Goal: Book appointment/travel/reservation

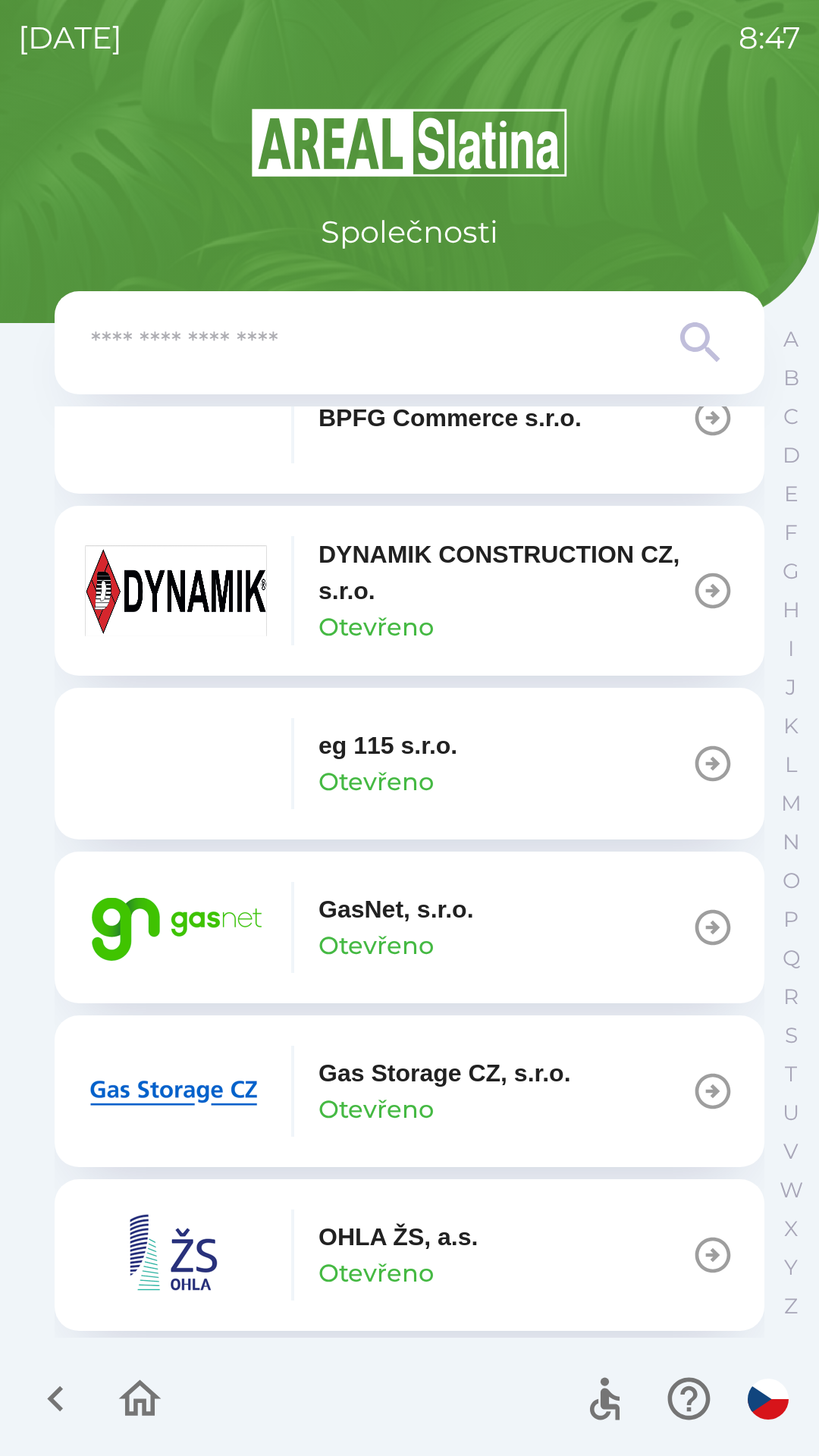
scroll to position [742, 0]
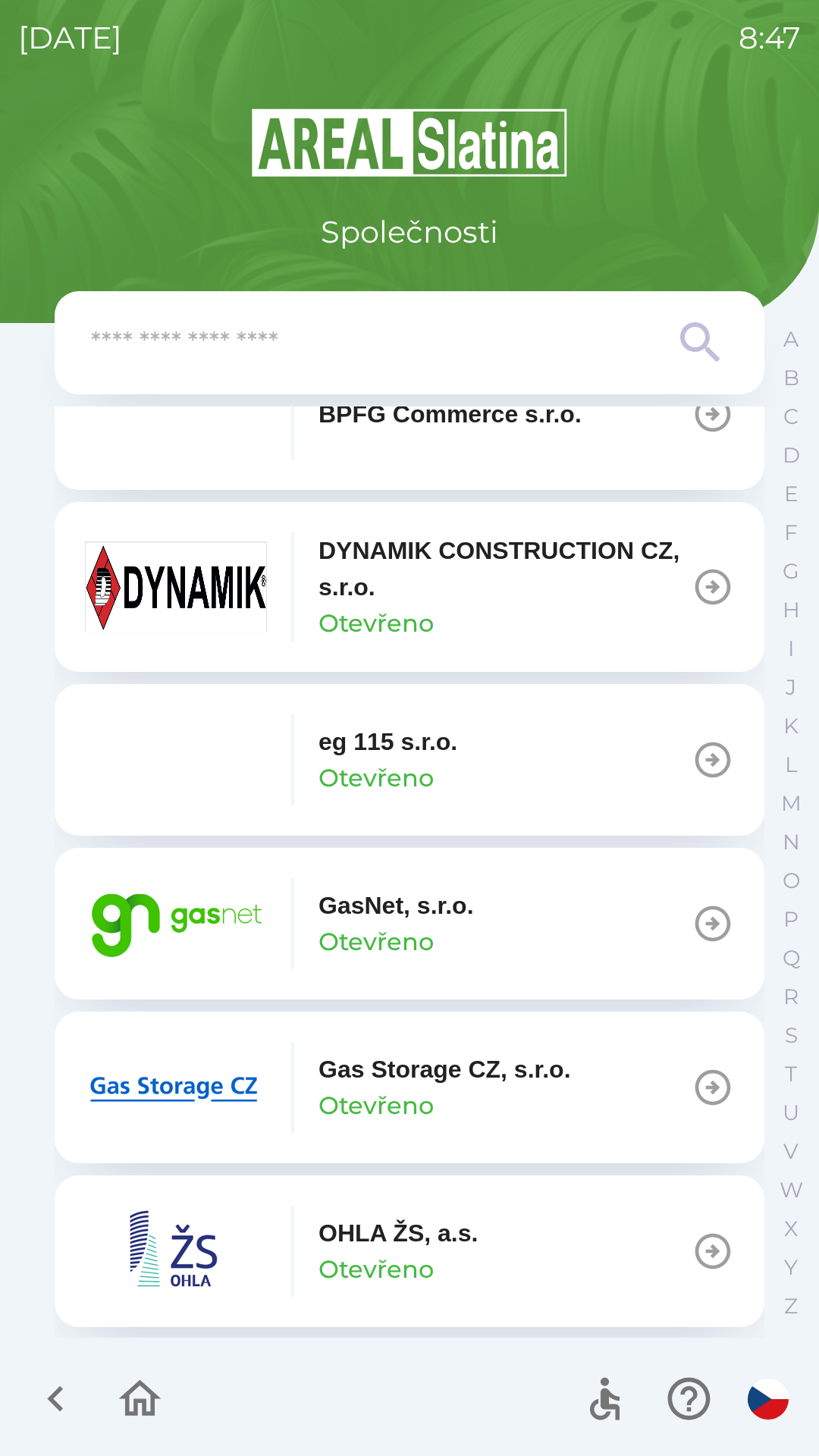
click at [549, 928] on button "GasNet, s.r.o. Otevřeno" at bounding box center [410, 923] width 710 height 151
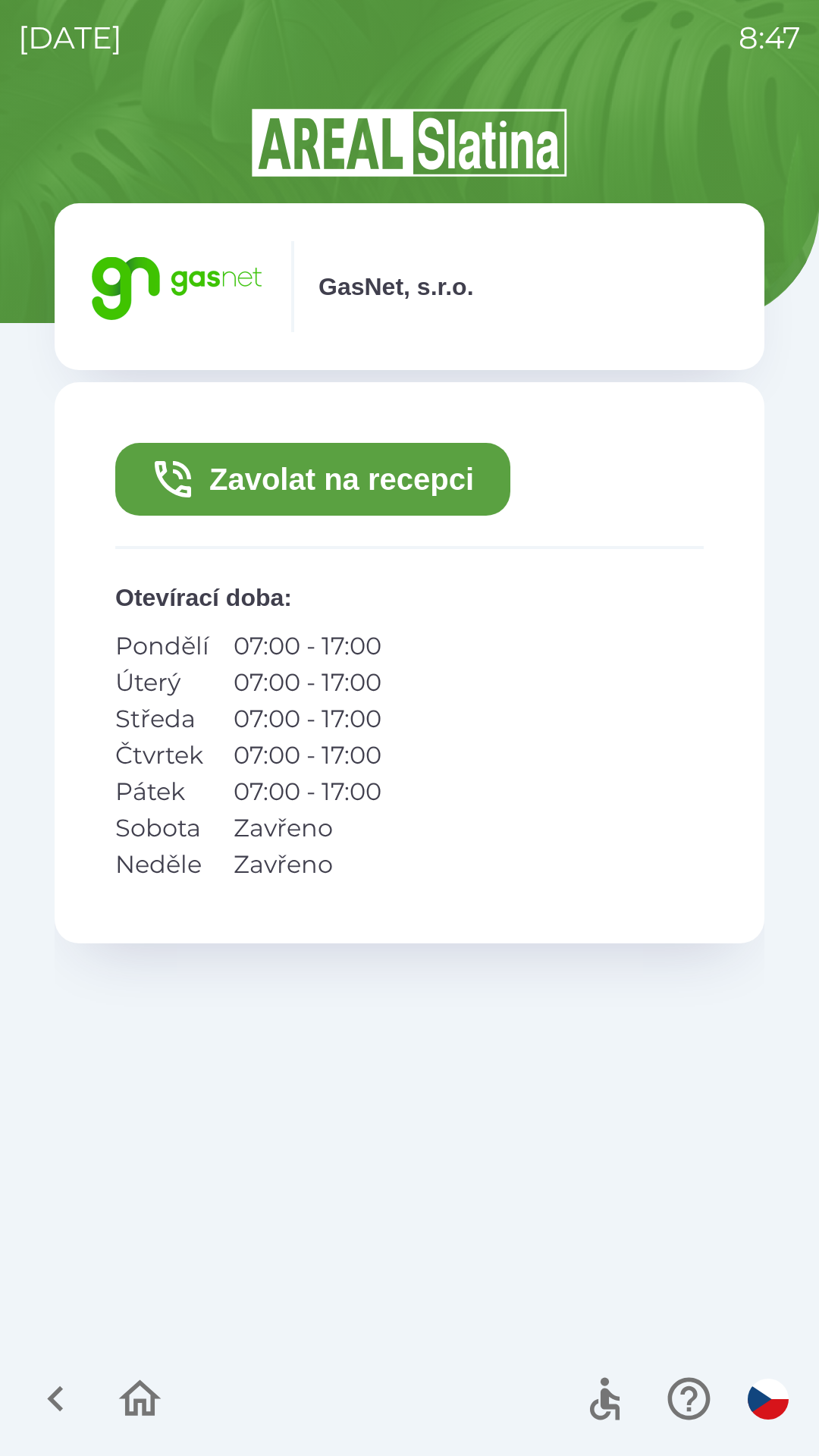
click at [426, 453] on button "Zavolat na recepci" at bounding box center [312, 480] width 395 height 73
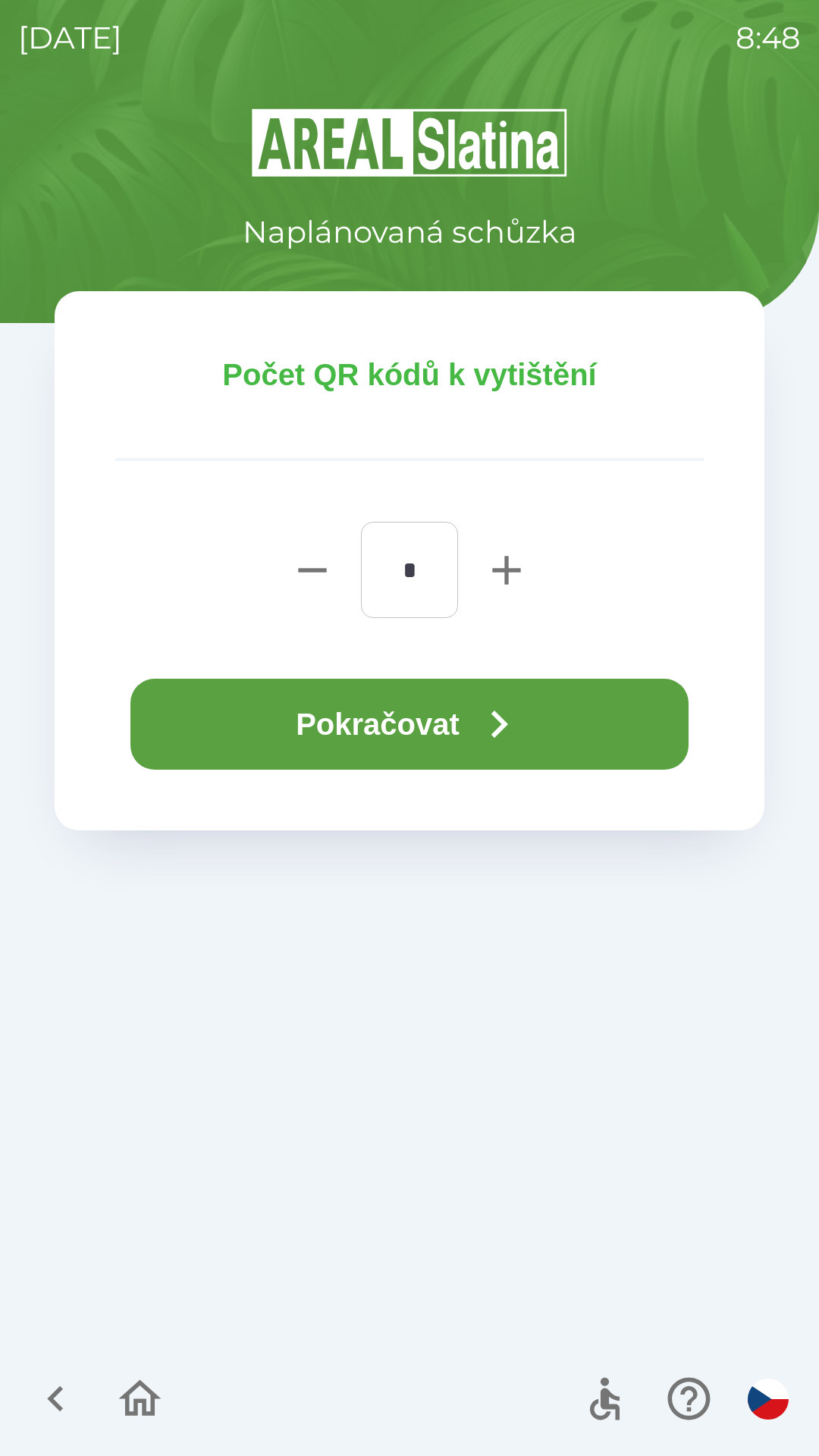
click at [509, 568] on icon "button" at bounding box center [506, 570] width 48 height 48
type input "*"
click at [445, 732] on button "Pokračovat" at bounding box center [410, 724] width 558 height 91
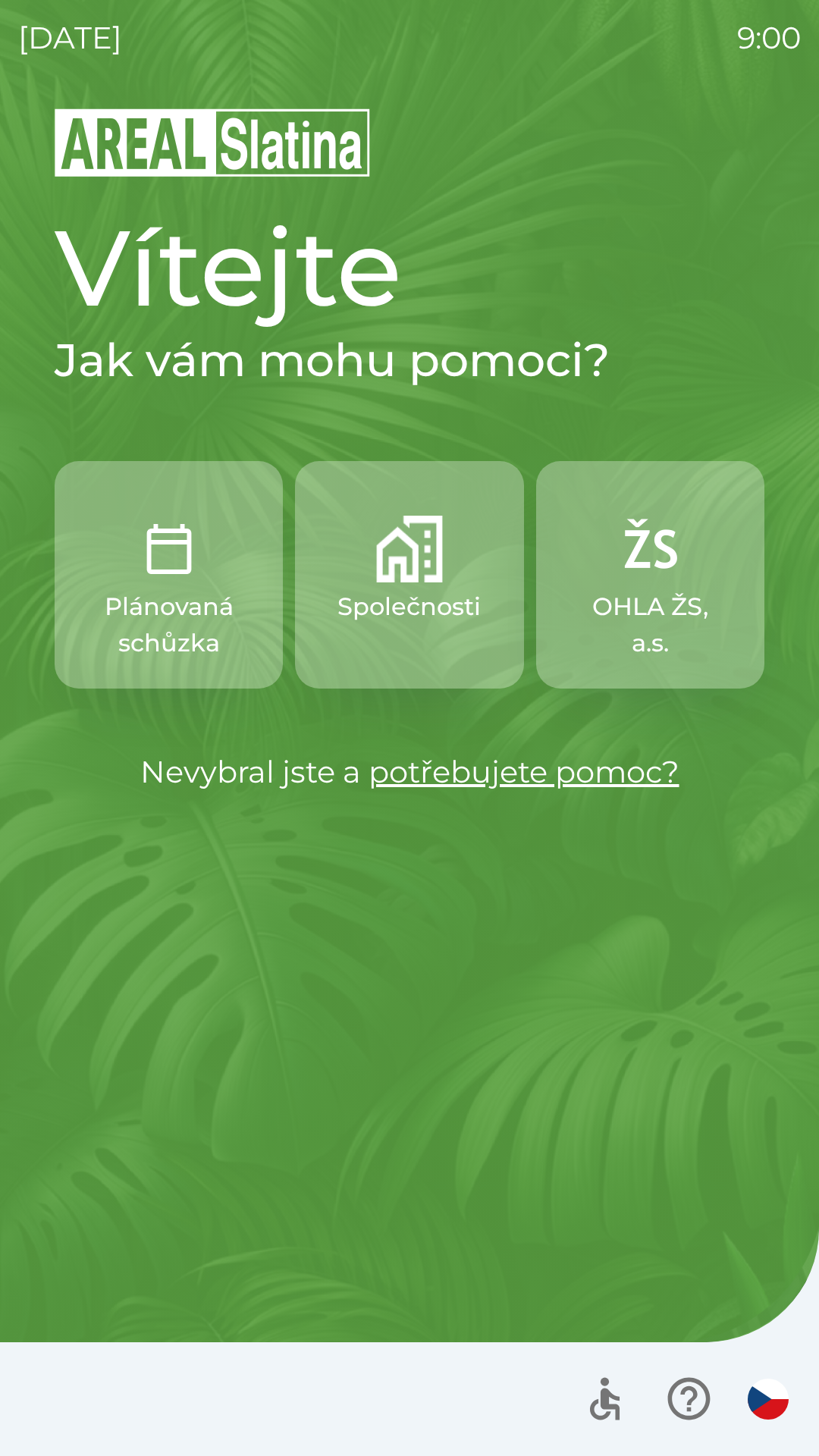
click at [420, 607] on p "Společnosti" at bounding box center [409, 607] width 143 height 36
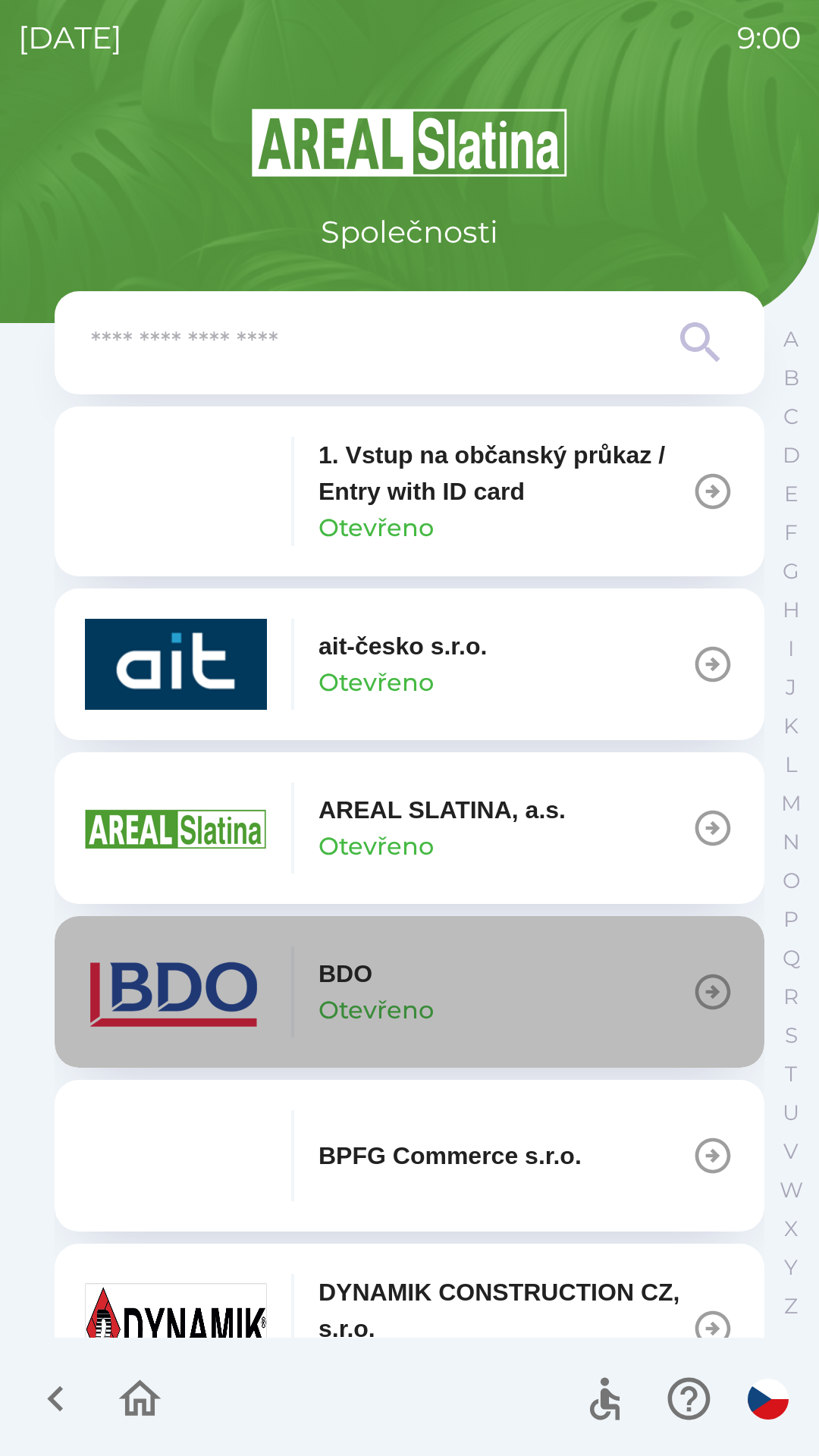
click at [471, 986] on button "BDO Otevřeno" at bounding box center [410, 992] width 710 height 151
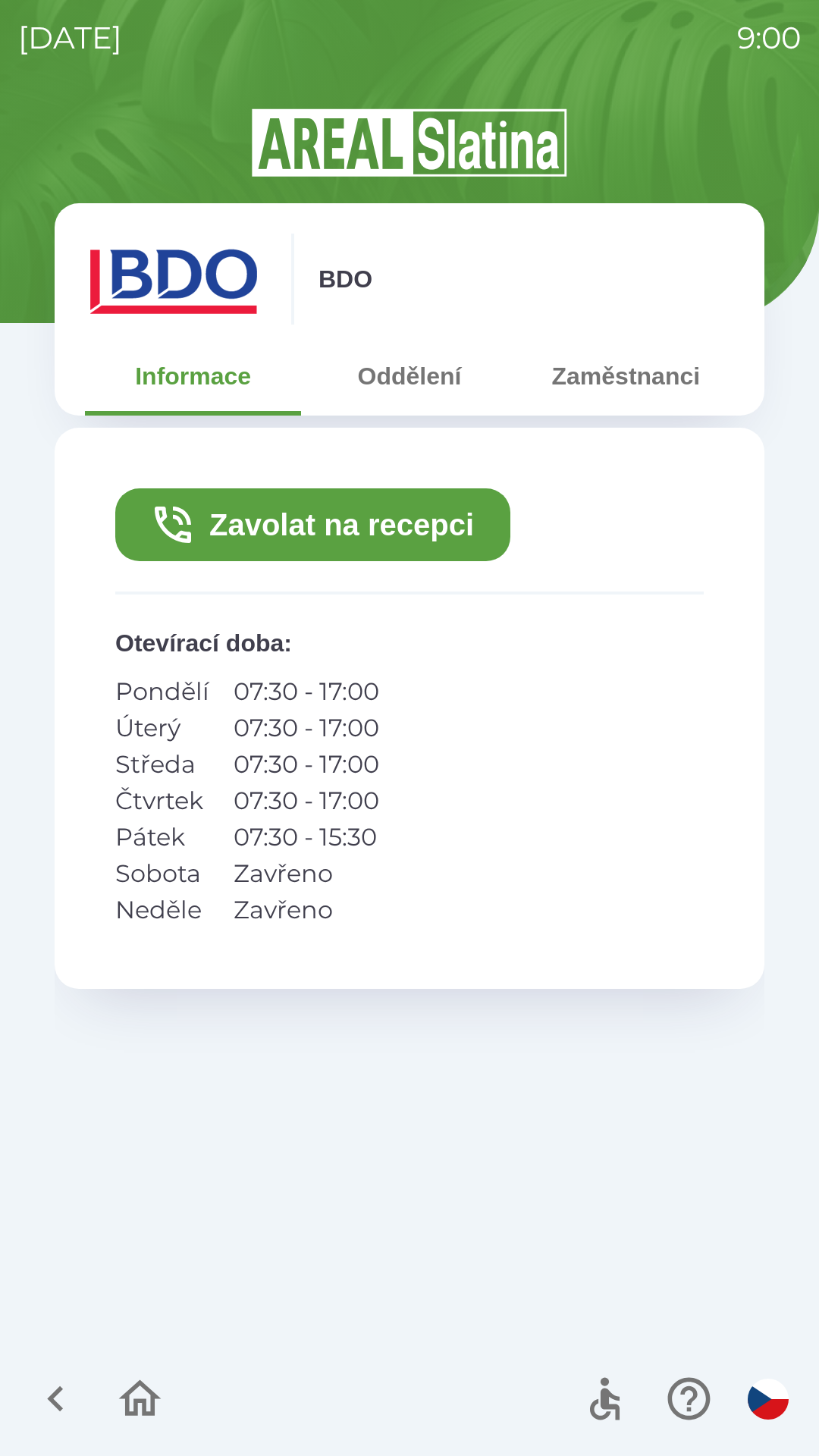
click at [427, 522] on button "Zavolat na recepci" at bounding box center [312, 525] width 395 height 73
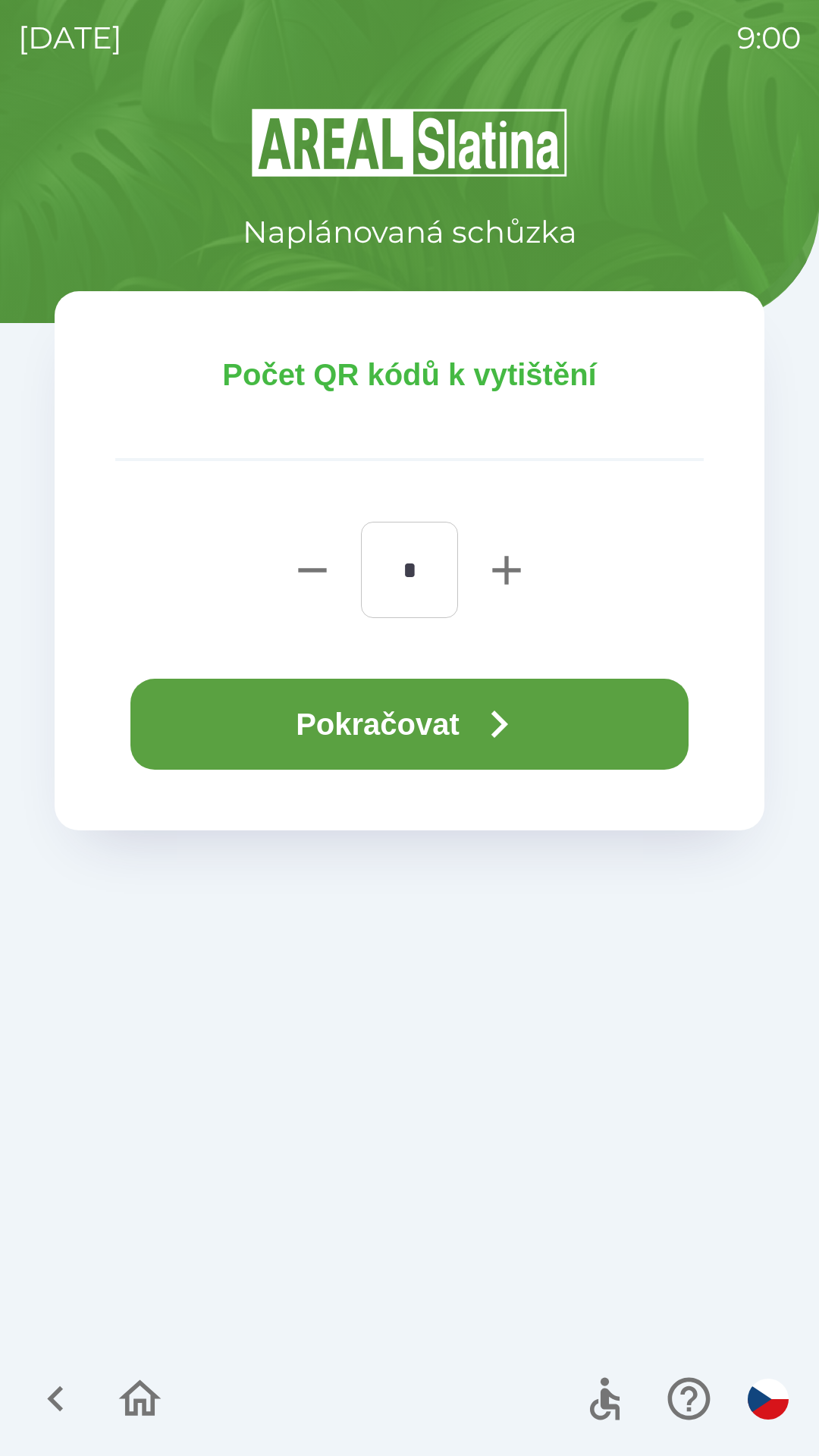
click at [464, 731] on button "Pokračovat" at bounding box center [410, 724] width 558 height 91
